Goal: Transaction & Acquisition: Purchase product/service

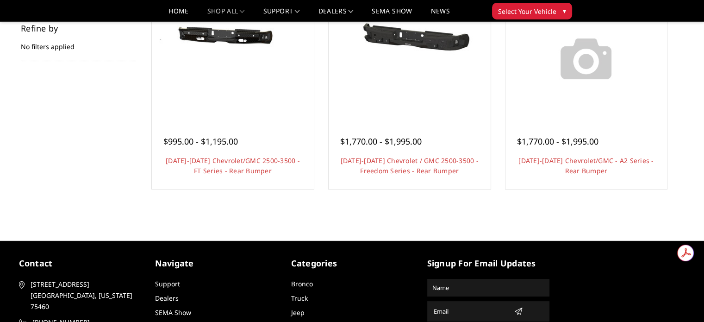
scroll to position [139, 0]
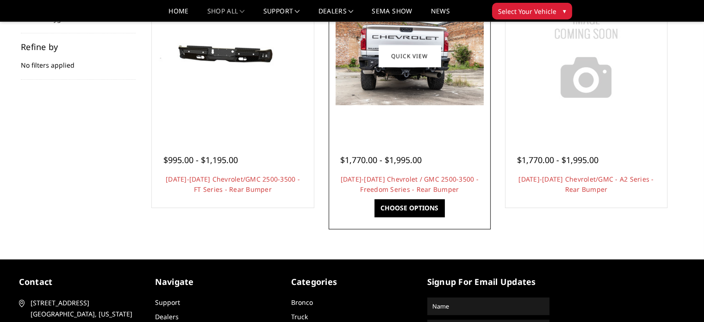
click at [413, 73] on img at bounding box center [410, 55] width 148 height 99
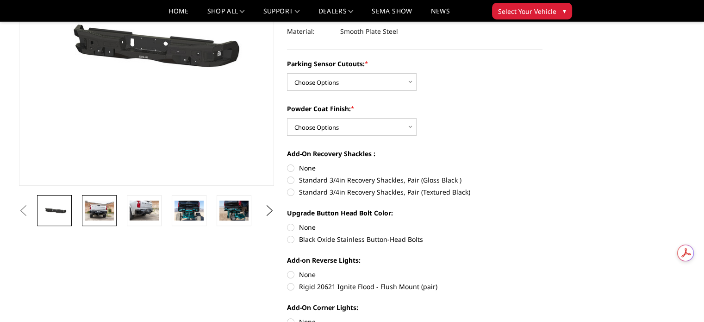
click at [98, 213] on img at bounding box center [99, 210] width 29 height 19
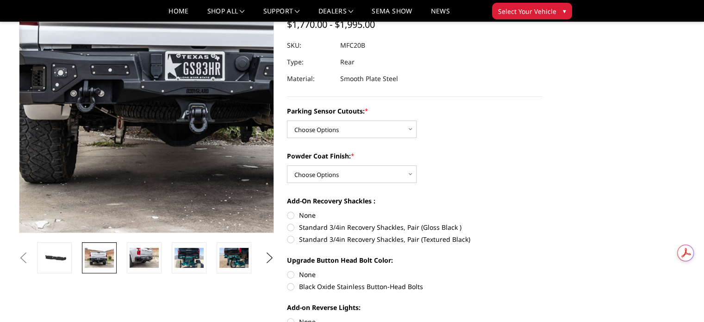
scroll to position [70, 0]
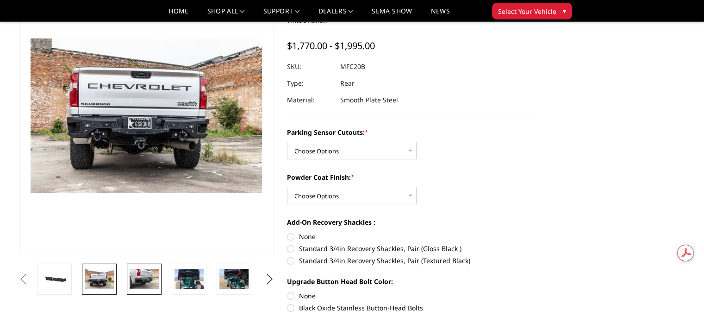
click at [133, 277] on img at bounding box center [144, 278] width 29 height 19
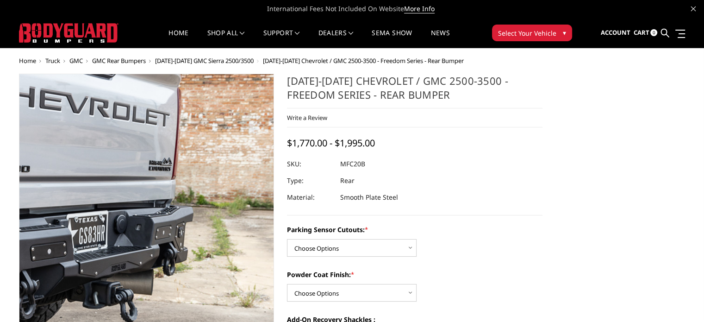
scroll to position [0, 0]
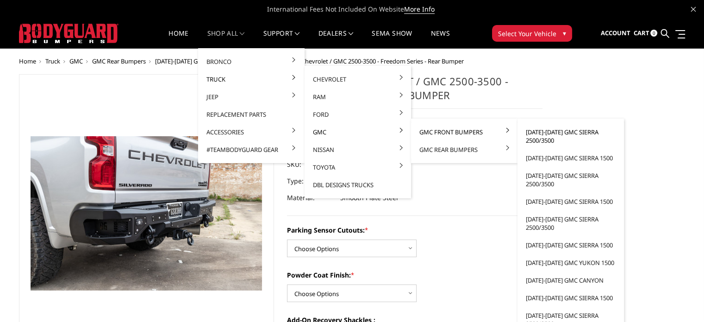
click at [540, 132] on link "[DATE]-[DATE] GMC Sierra 2500/3500" at bounding box center [570, 136] width 99 height 26
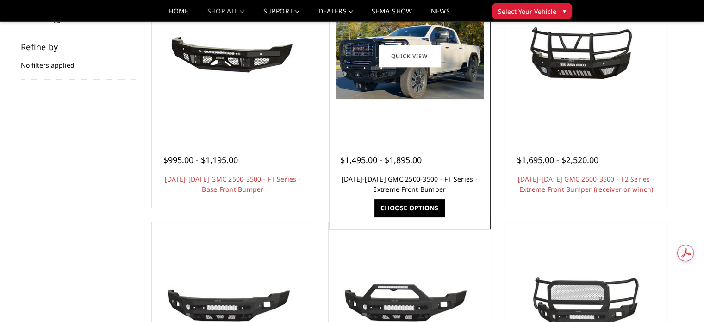
click at [391, 182] on link "2024-2026 GMC 2500-3500 - FT Series - Extreme Front Bumper" at bounding box center [410, 184] width 136 height 19
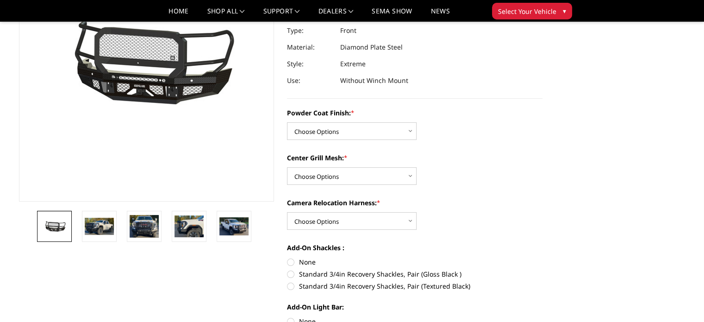
scroll to position [139, 0]
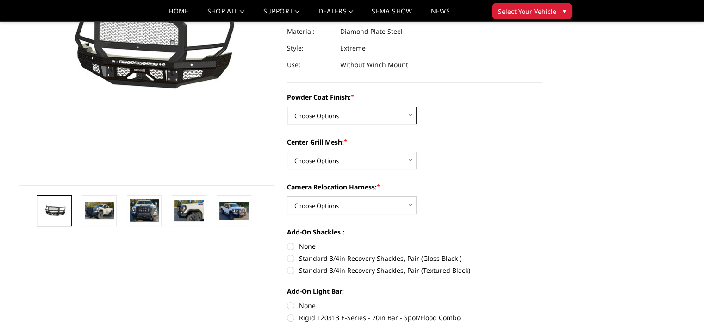
click at [351, 116] on select "Choose Options Bare Metal Gloss Black Powder Coat Textured Black Powder Coat" at bounding box center [352, 116] width 130 height 18
select select "3284"
click at [287, 107] on select "Choose Options Bare Metal Gloss Black Powder Coat Textured Black Powder Coat" at bounding box center [352, 116] width 130 height 18
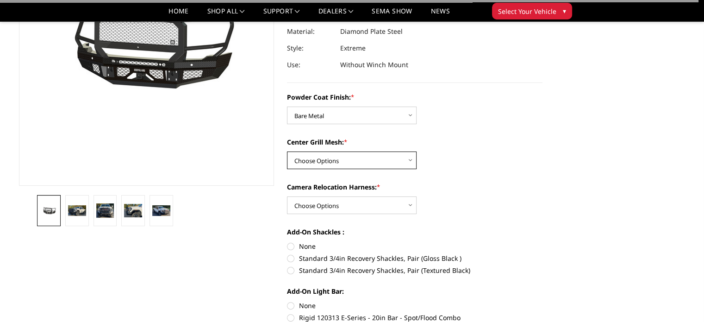
click at [331, 162] on select "Choose Options WITH Expanded Metal in Center Grill WITHOUT Expanded Metal in Ce…" at bounding box center [352, 160] width 130 height 18
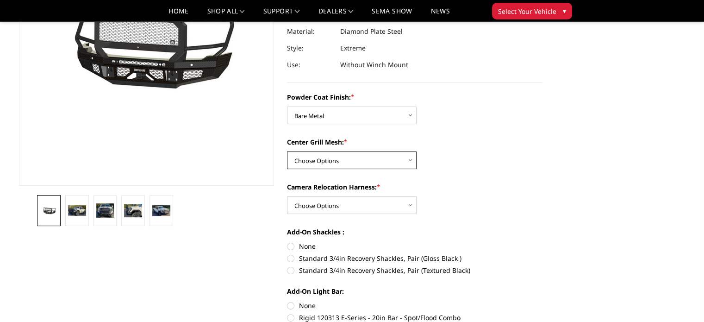
select select "3287"
click at [287, 151] on select "Choose Options WITH Expanded Metal in Center Grill WITHOUT Expanded Metal in Ce…" at bounding box center [352, 160] width 130 height 18
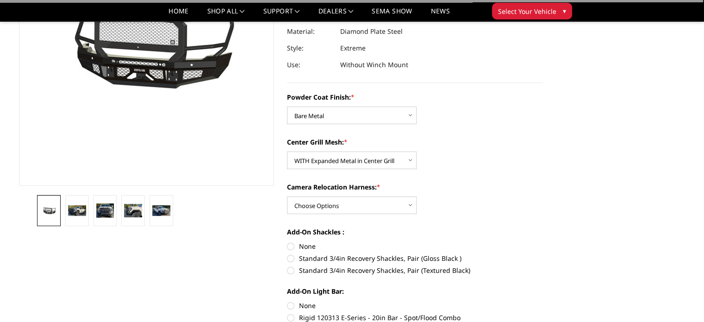
click at [440, 176] on div "Powder Coat Finish: * Choose Options Bare Metal Gloss Black Powder Coat Texture…" at bounding box center [415, 206] width 256 height 228
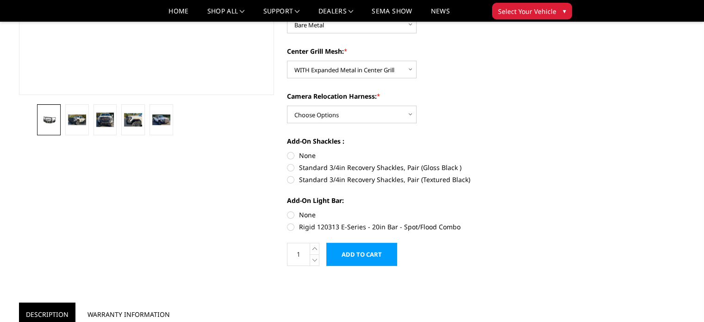
scroll to position [232, 0]
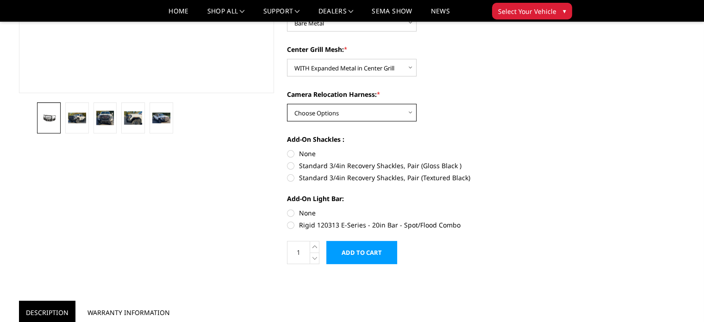
click at [354, 120] on select "Choose Options WITH Camera Relocation Harness WITHOUT Camera Relocation Harness" at bounding box center [352, 113] width 130 height 18
select select "3289"
click at [287, 104] on select "Choose Options WITH Camera Relocation Harness WITHOUT Camera Relocation Harness" at bounding box center [352, 113] width 130 height 18
click at [291, 166] on label "Standard 3/4in Recovery Shackles, Pair (Gloss Black )" at bounding box center [415, 166] width 256 height 10
click at [543, 149] on input "Standard 3/4in Recovery Shackles, Pair (Gloss Black )" at bounding box center [543, 149] width 0 height 0
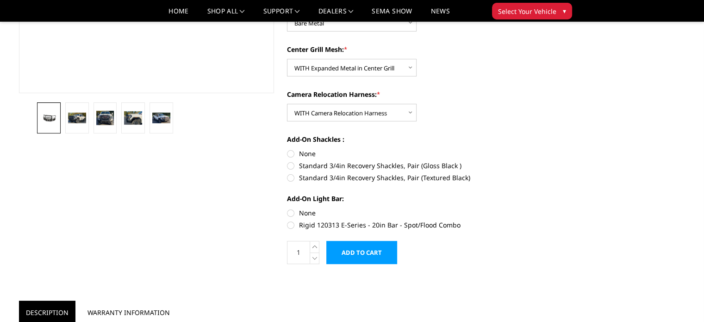
radio input "true"
click at [291, 155] on label "None" at bounding box center [415, 154] width 256 height 10
click at [288, 149] on input "None" at bounding box center [287, 149] width 0 height 0
radio input "true"
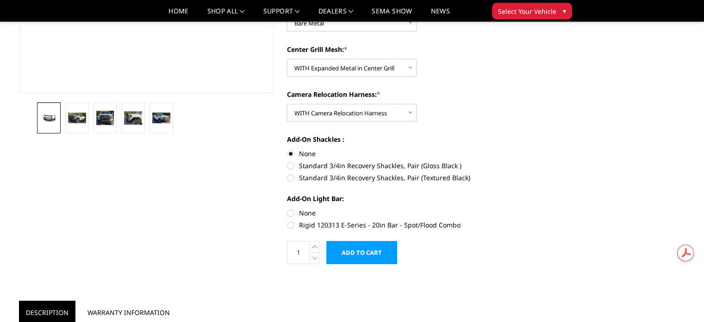
click at [292, 213] on label "None" at bounding box center [415, 213] width 256 height 10
click at [288, 208] on input "None" at bounding box center [287, 208] width 0 height 0
radio input "true"
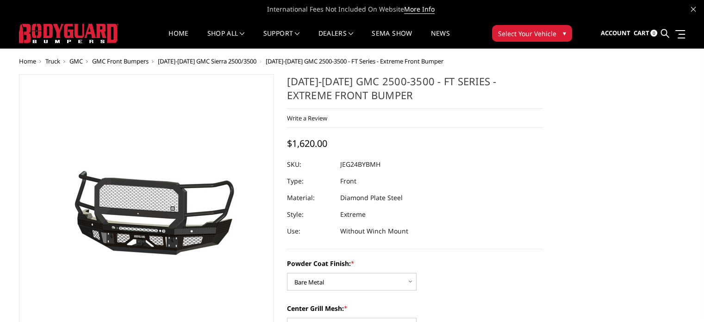
scroll to position [93, 0]
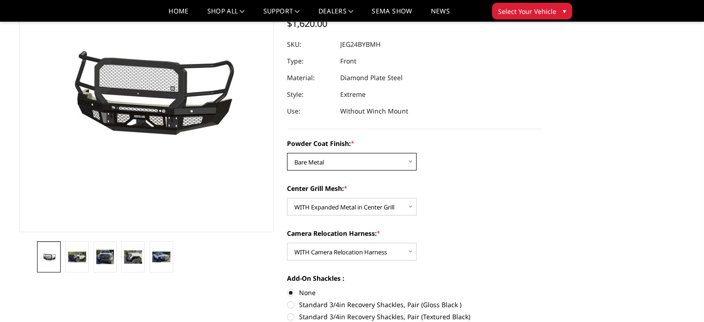
click at [368, 158] on select "Choose Options Bare Metal Gloss Black Powder Coat Textured Black Powder Coat" at bounding box center [352, 162] width 130 height 18
click at [287, 153] on select "Choose Options Bare Metal Gloss Black Powder Coat Textured Black Powder Coat" at bounding box center [352, 162] width 130 height 18
click at [387, 163] on select "Choose Options Bare Metal Gloss Black Powder Coat Textured Black Powder Coat" at bounding box center [352, 162] width 130 height 18
select select "3284"
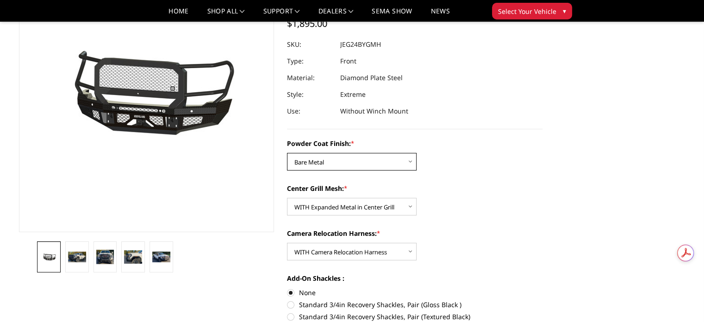
click at [287, 153] on select "Choose Options Bare Metal Gloss Black Powder Coat Textured Black Powder Coat" at bounding box center [352, 162] width 130 height 18
click at [538, 151] on div "Powder Coat Finish: * Choose Options Bare Metal Gloss Black Powder Coat Texture…" at bounding box center [415, 154] width 256 height 32
click at [79, 261] on img at bounding box center [77, 256] width 18 height 10
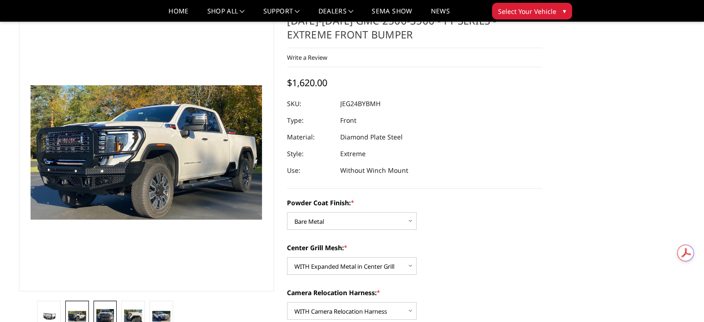
click at [105, 313] on img at bounding box center [105, 316] width 18 height 14
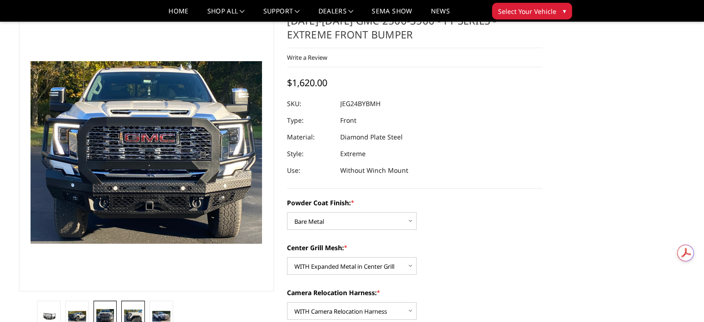
click at [130, 314] on img at bounding box center [133, 315] width 18 height 13
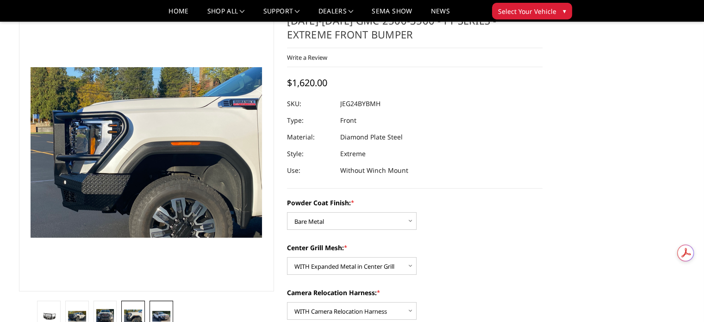
click at [157, 314] on img at bounding box center [161, 316] width 18 height 11
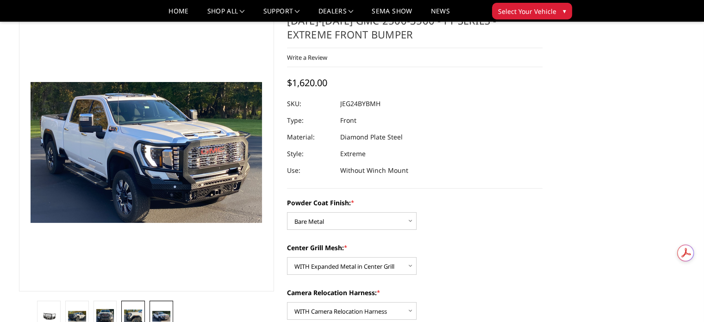
click at [131, 320] on img at bounding box center [133, 315] width 18 height 13
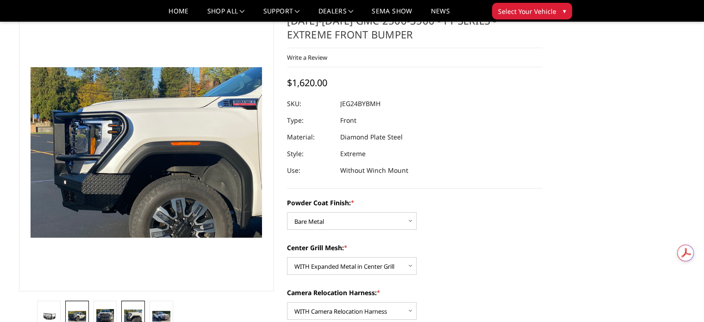
click at [72, 315] on img at bounding box center [77, 316] width 18 height 10
